Goal: Information Seeking & Learning: Find specific fact

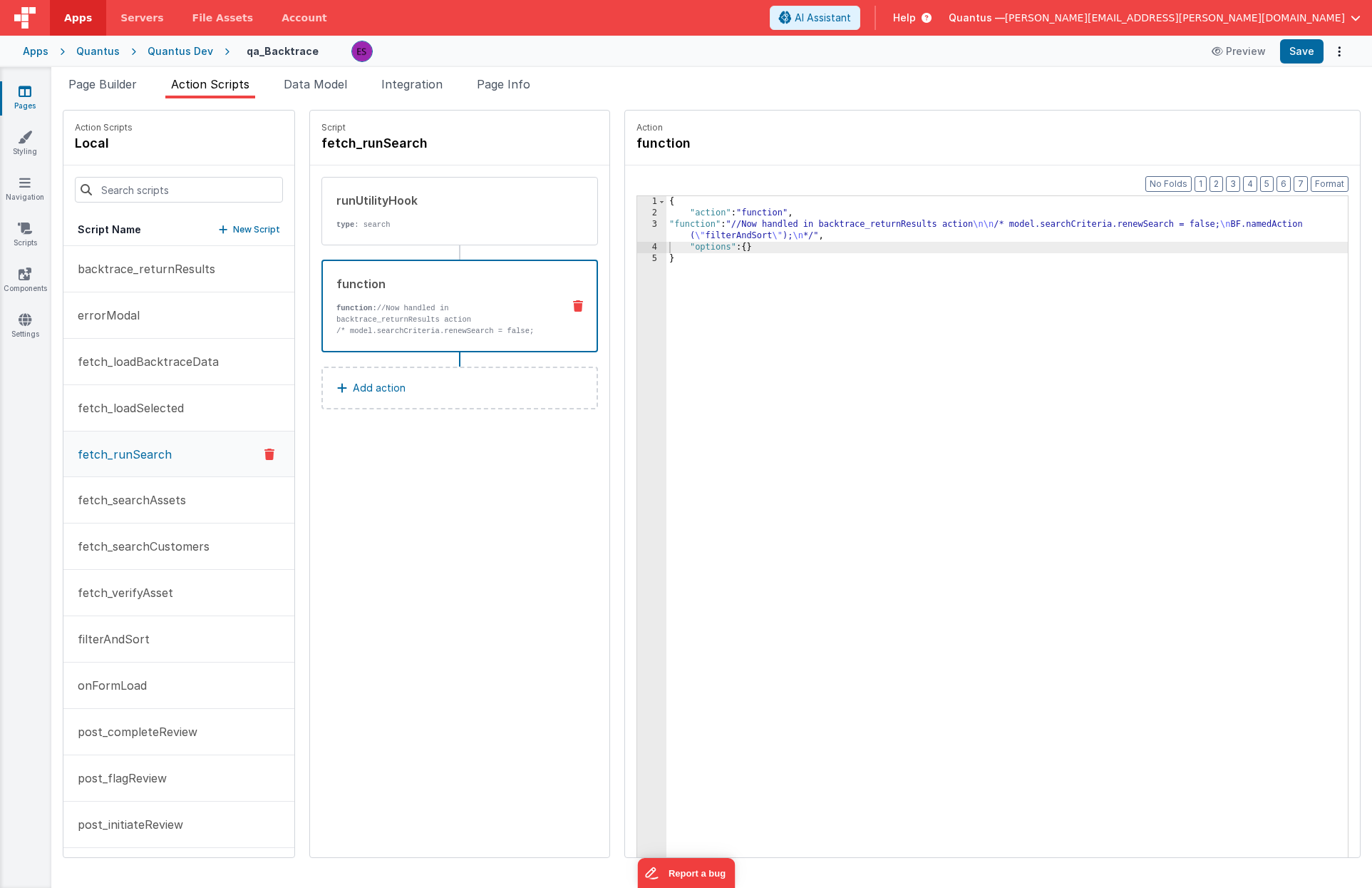
click at [184, 52] on div "Quantus Dev" at bounding box center [180, 52] width 65 height 14
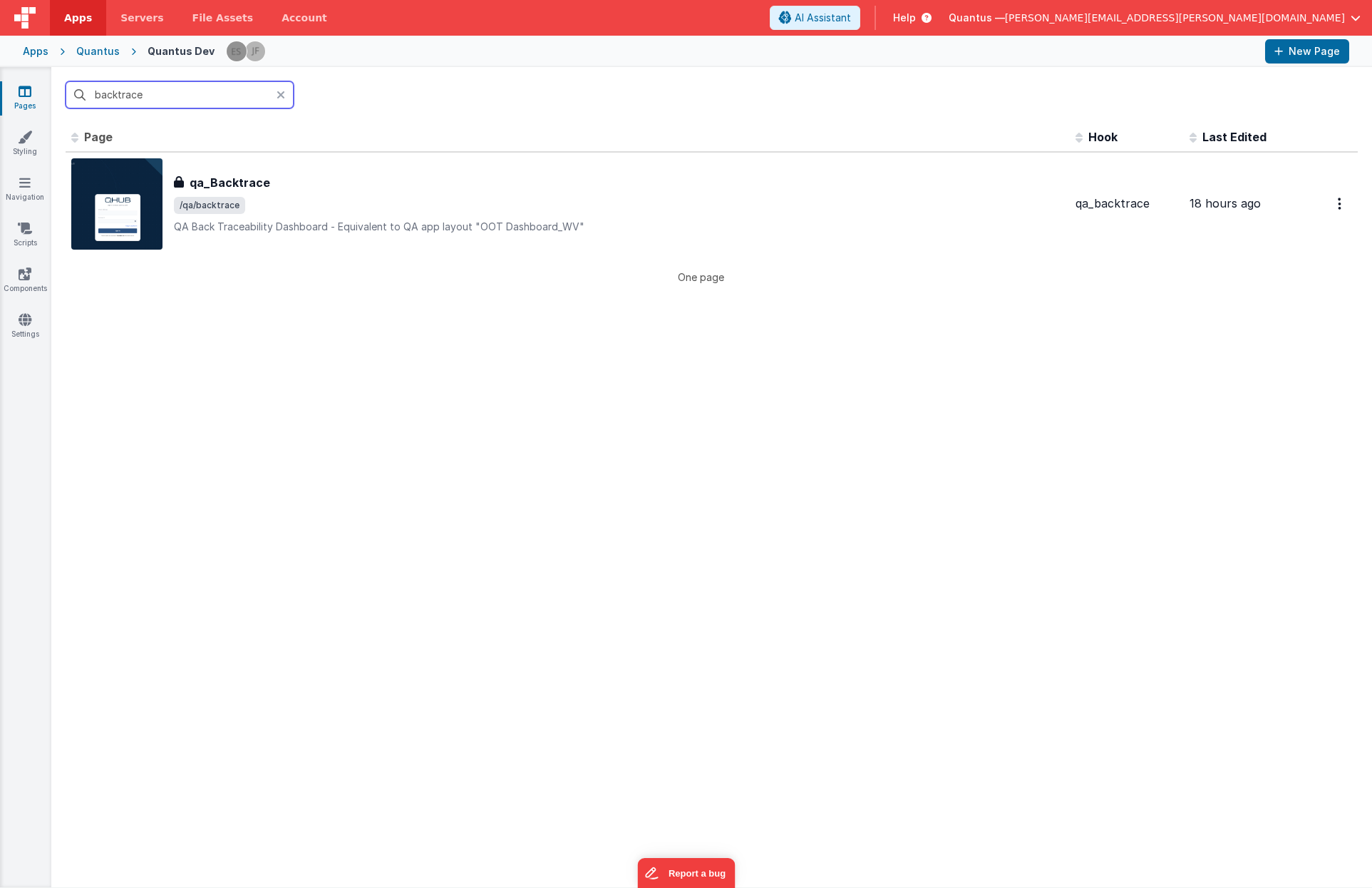
click at [198, 97] on input "backtrace" at bounding box center [180, 95] width 228 height 27
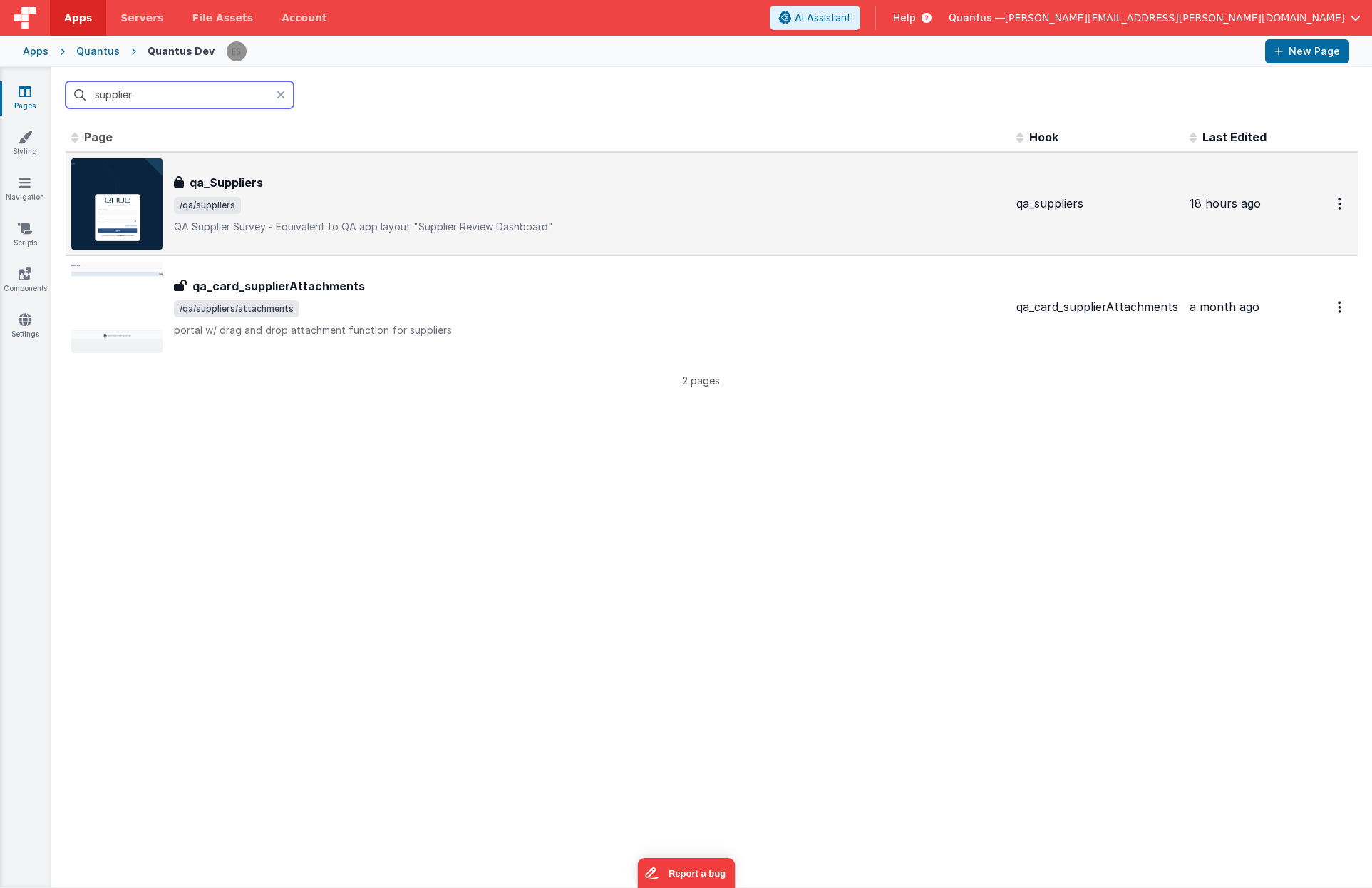
type input "supplier"
click at [259, 175] on h3 "qa_Suppliers" at bounding box center [226, 182] width 73 height 17
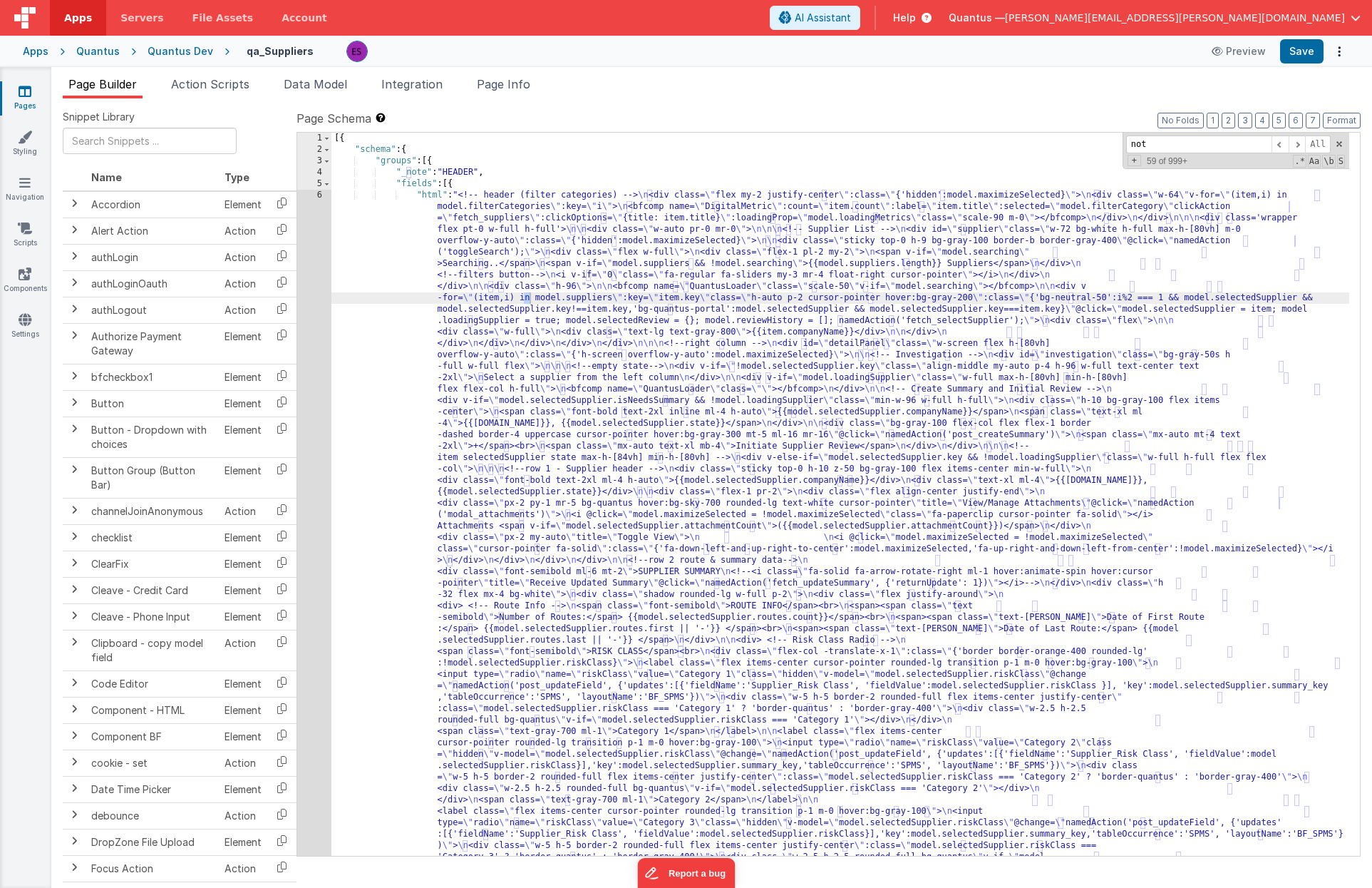
scroll to position [574, 0]
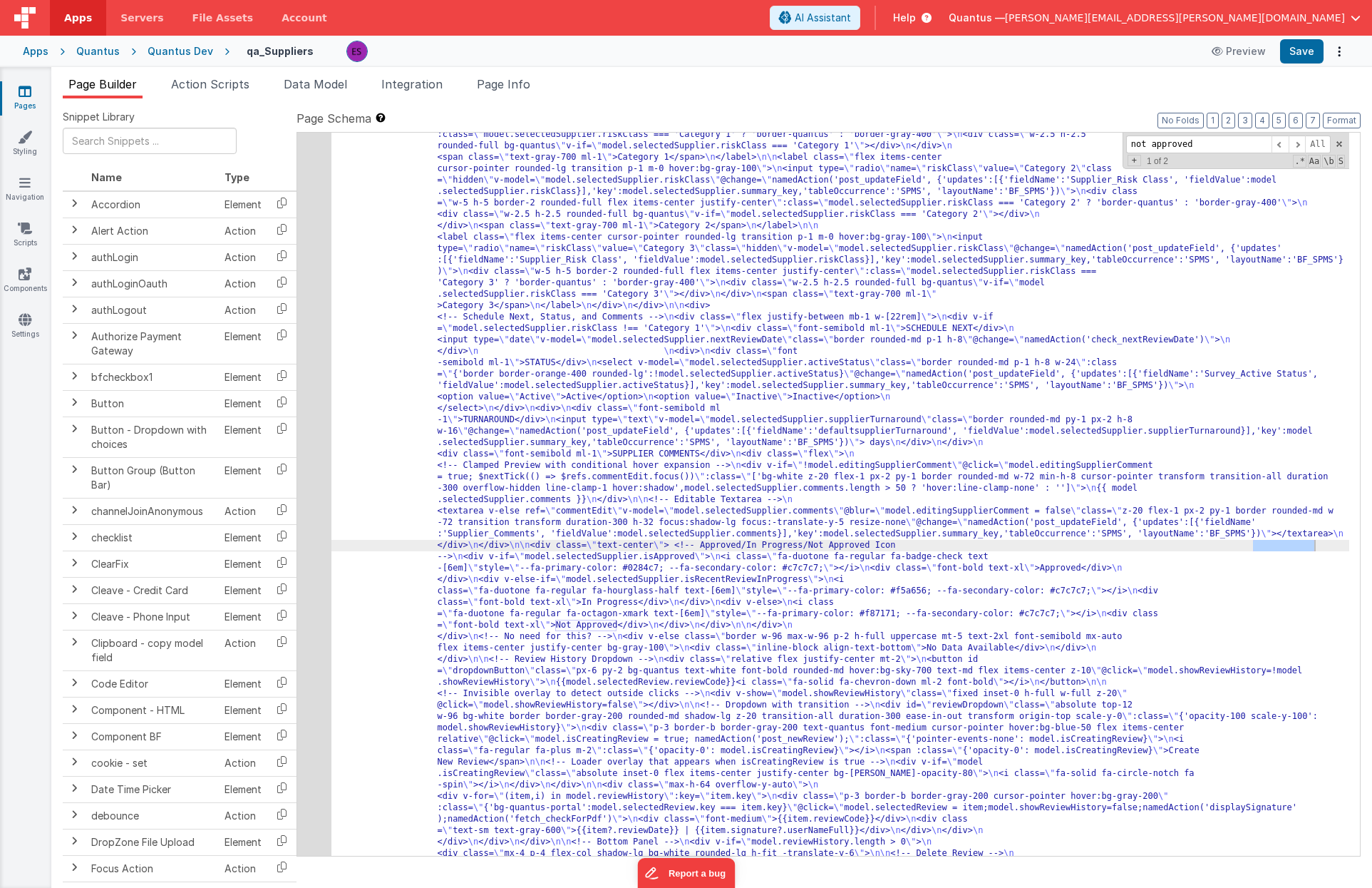
type input "not approved"
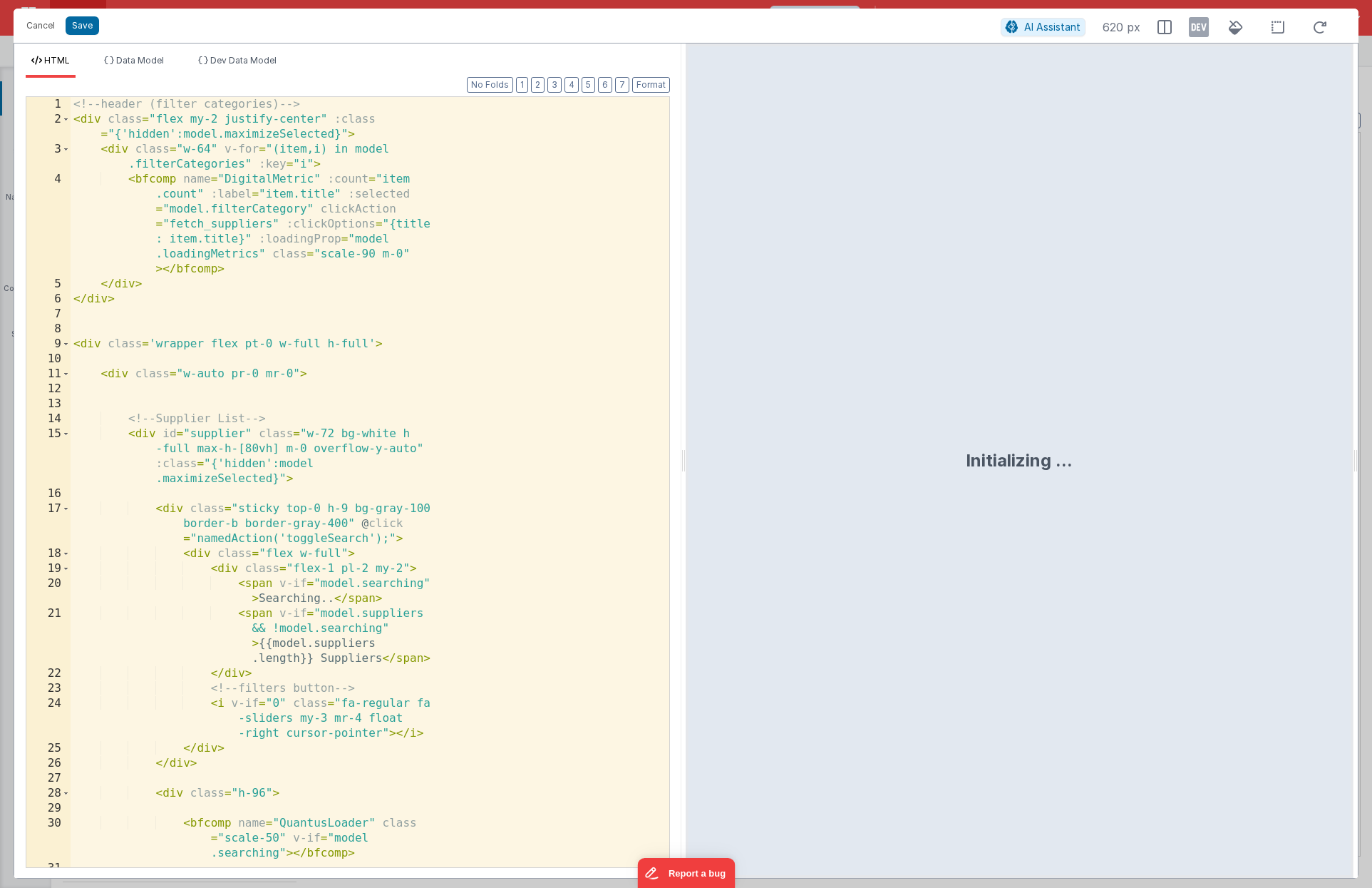
scroll to position [2289, 0]
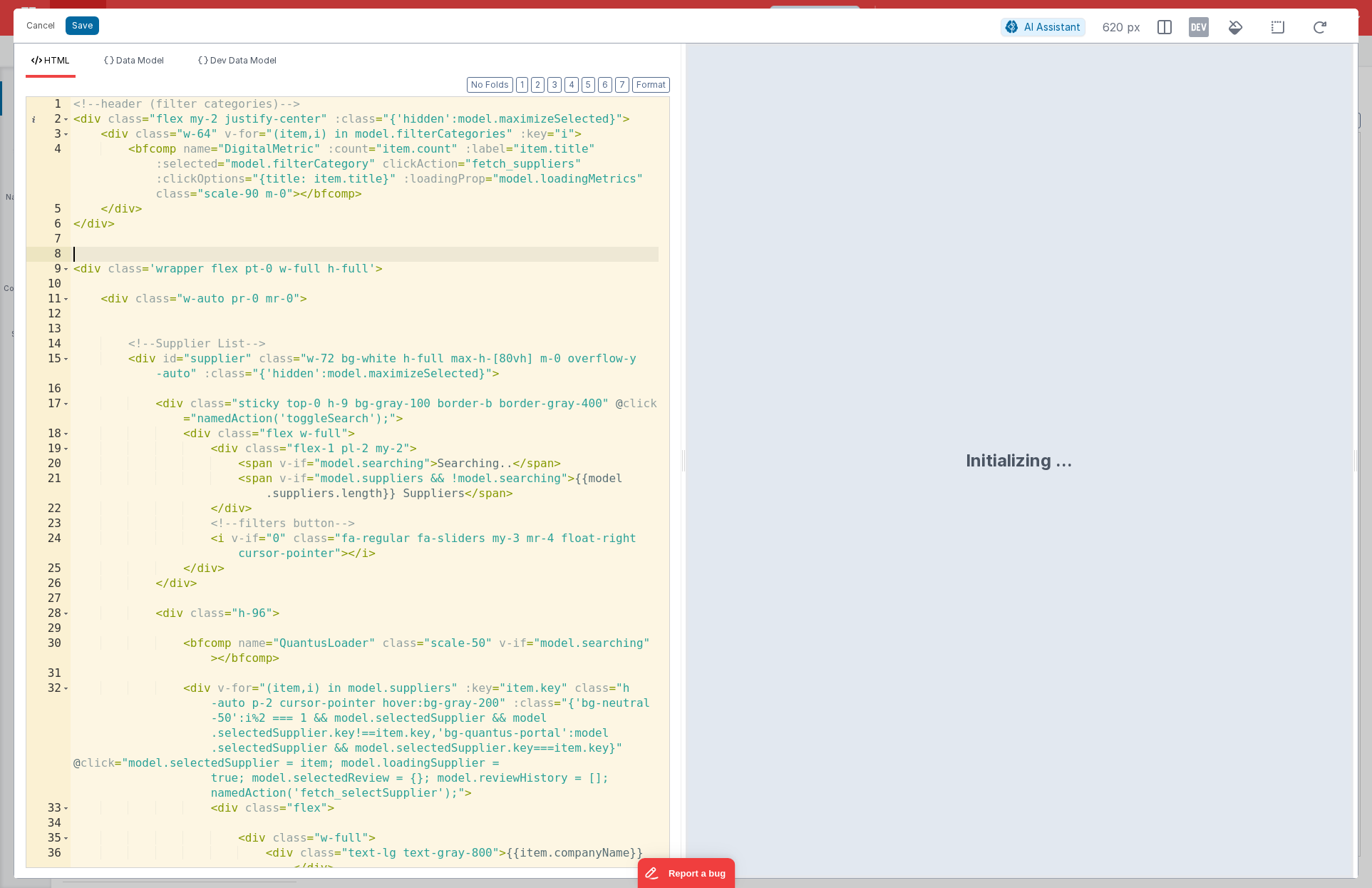
click at [454, 254] on div "<!-- header (filter categories) --> < div class = "flex my-2 justify-center" :c…" at bounding box center [364, 496] width 588 height 800
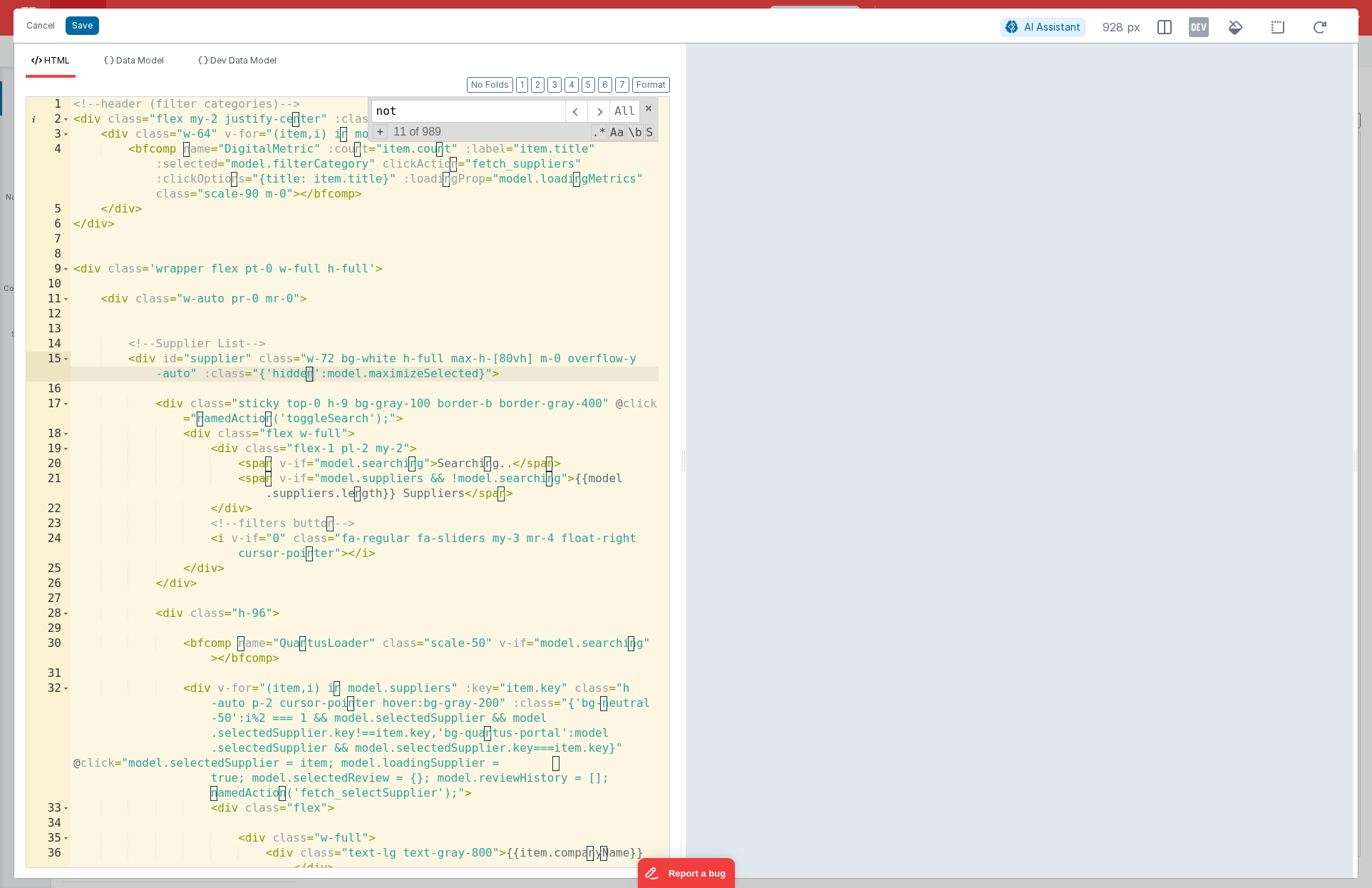
scroll to position [4152, 0]
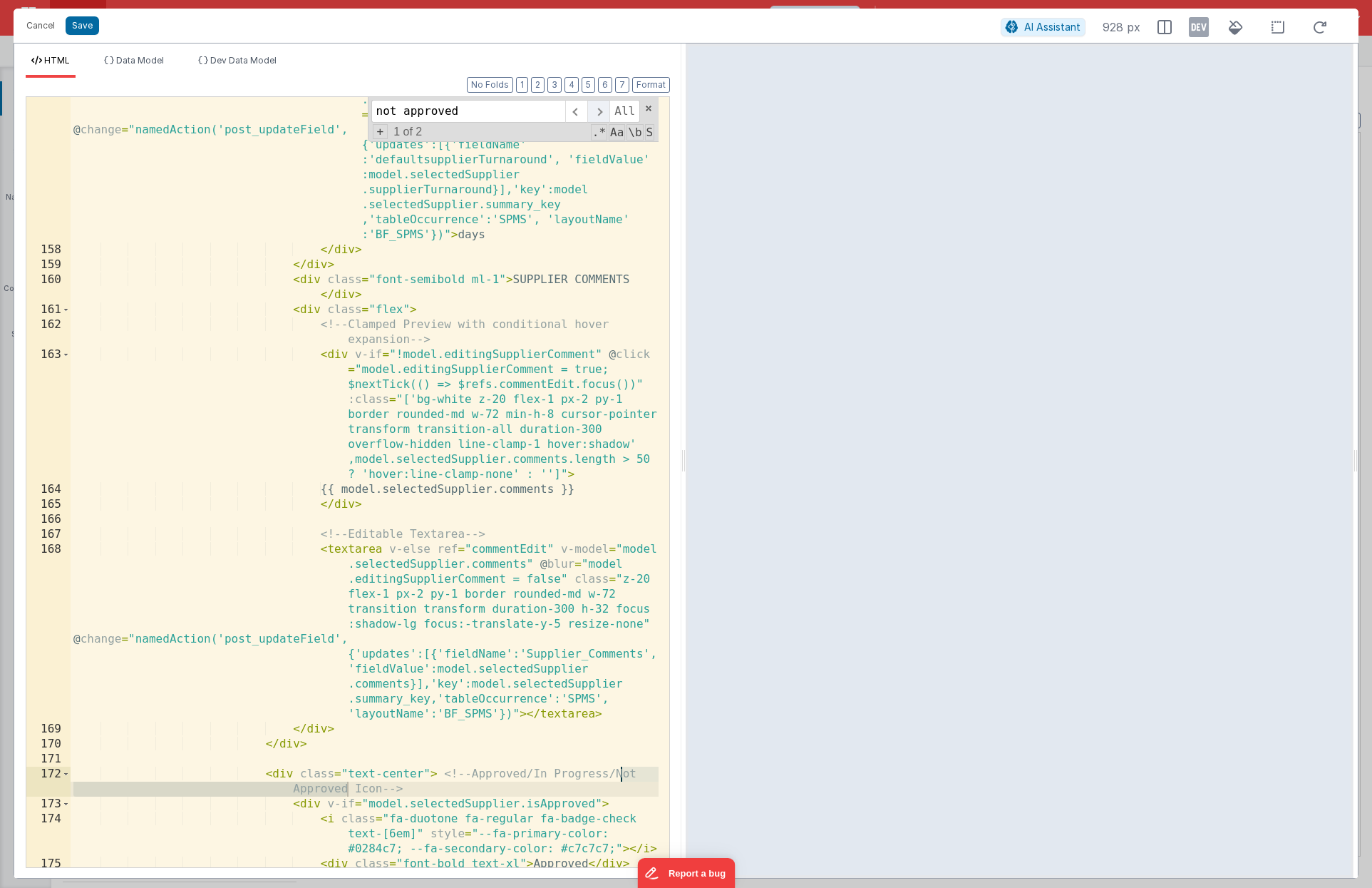
type input "not approved"
click at [595, 114] on span at bounding box center [598, 111] width 22 height 23
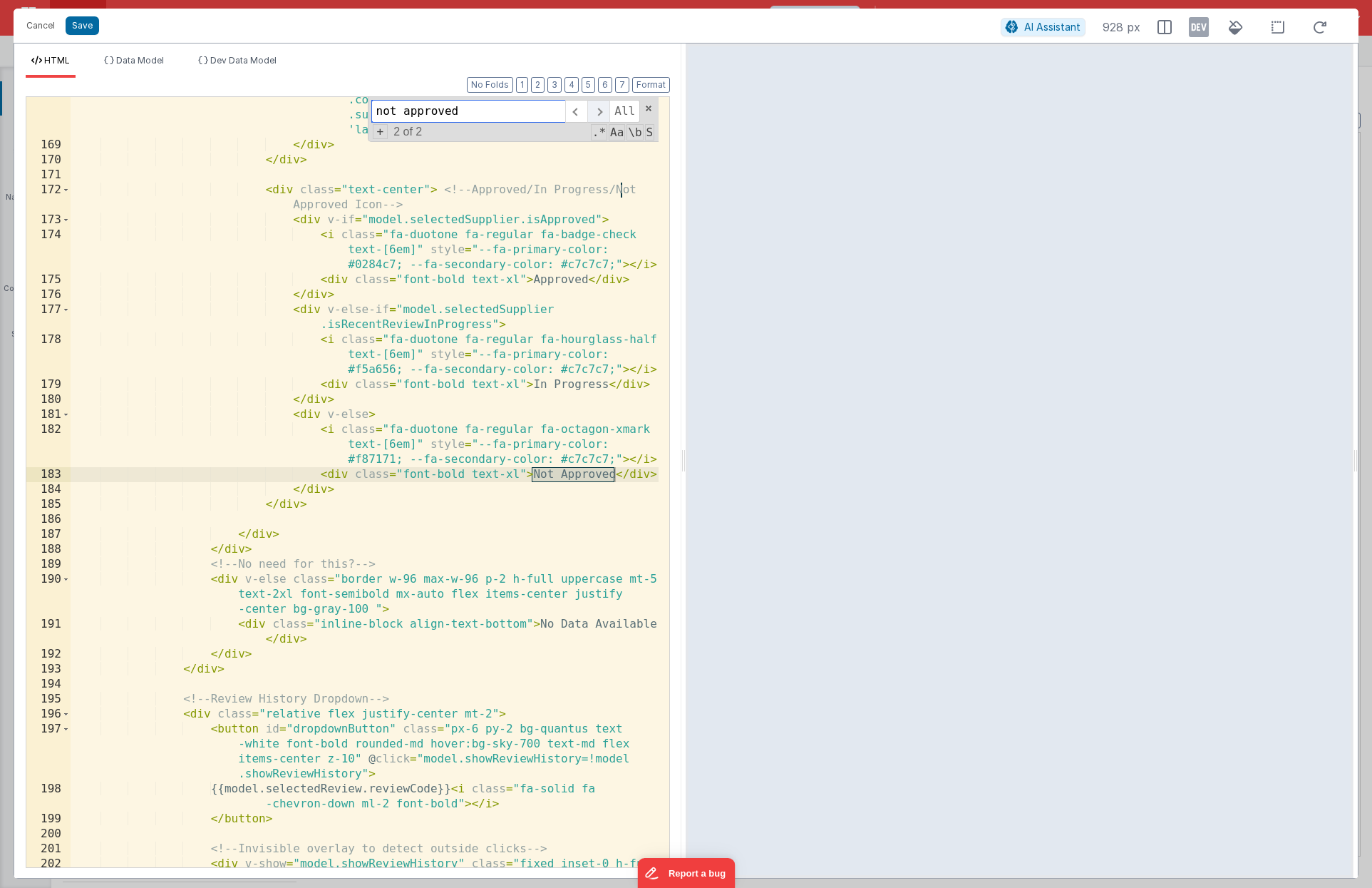
scroll to position [4735, 0]
